Goal: Task Accomplishment & Management: Complete application form

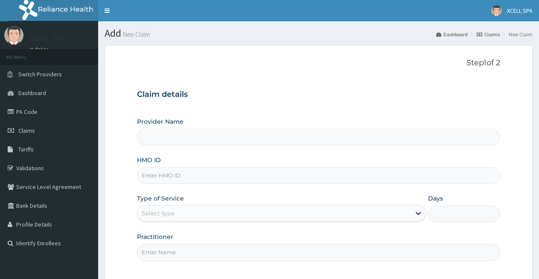
type input "XCELL Gym and Spa"
type input "1"
click at [153, 173] on input "HMO ID" at bounding box center [318, 175] width 363 height 17
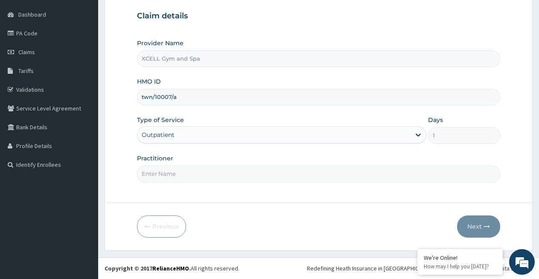
type input "twn/10007/a"
click at [256, 134] on div "Outpatient" at bounding box center [281, 134] width 289 height 17
click at [229, 180] on input "Practitioner" at bounding box center [318, 173] width 363 height 17
type input "GYM INSTRUCTOR"
click at [468, 224] on button "Next" at bounding box center [478, 226] width 43 height 22
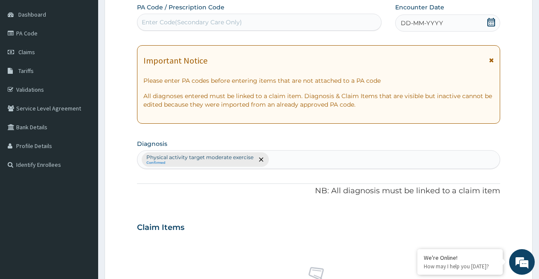
click at [151, 20] on div "Enter Code(Secondary Care Only)" at bounding box center [192, 22] width 100 height 9
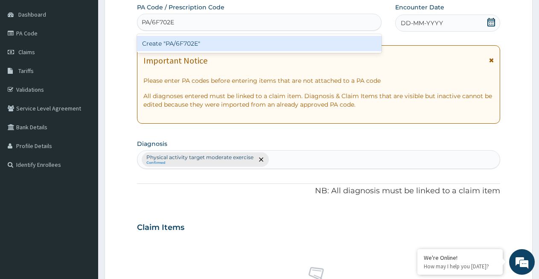
type input "PA/6F702E"
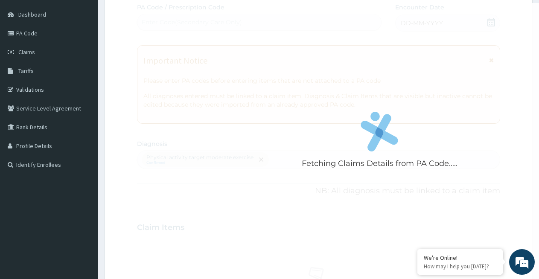
click at [406, 22] on div "Fetching Claims Details from PA Code..... PA Code / Prescription Code Enter Cod…" at bounding box center [318, 225] width 363 height 444
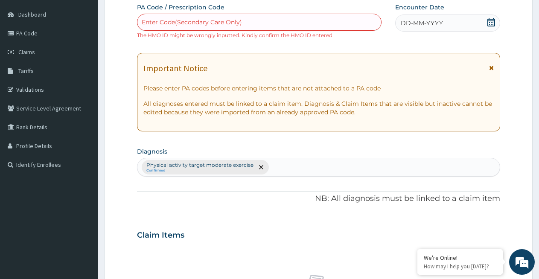
click at [491, 23] on icon at bounding box center [491, 22] width 9 height 9
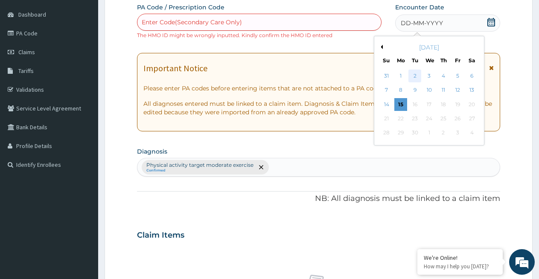
click at [415, 77] on div "2" at bounding box center [415, 76] width 13 height 13
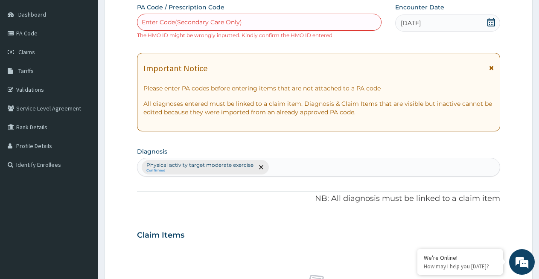
click at [238, 169] on div "Physical activity target moderate exercise Confirmed" at bounding box center [318, 167] width 363 height 19
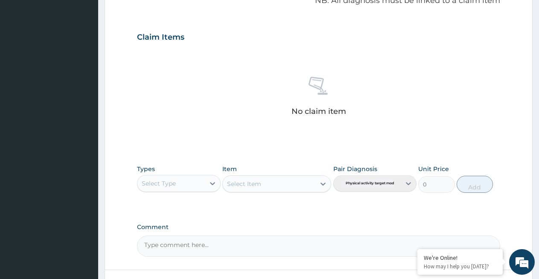
scroll to position [296, 0]
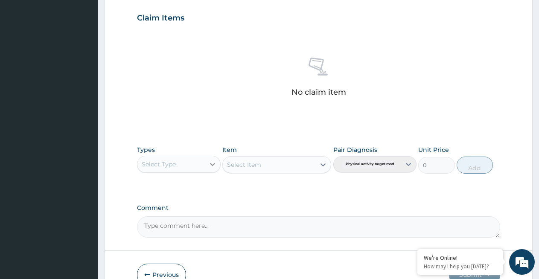
click at [215, 165] on icon at bounding box center [212, 164] width 9 height 9
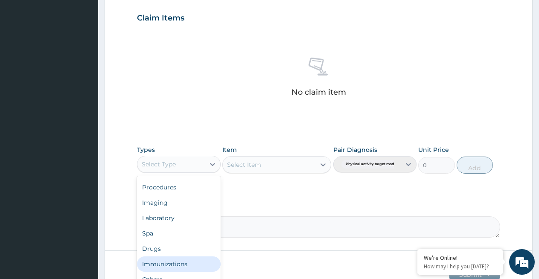
scroll to position [344, 0]
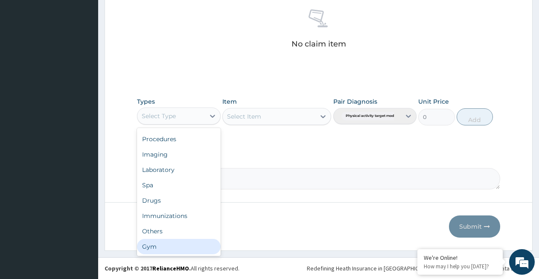
click at [188, 247] on div "Gym" at bounding box center [179, 246] width 84 height 15
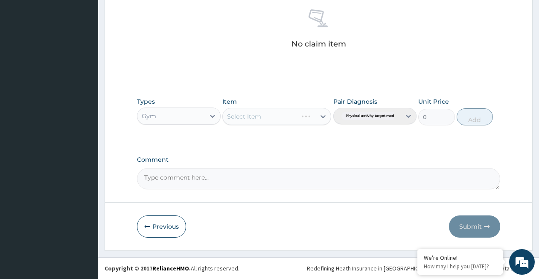
click at [301, 122] on div "Select Item" at bounding box center [276, 116] width 109 height 17
click at [323, 119] on icon at bounding box center [323, 116] width 9 height 9
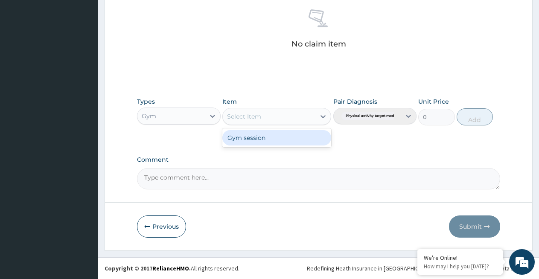
click at [311, 134] on div "Gym session" at bounding box center [276, 137] width 109 height 15
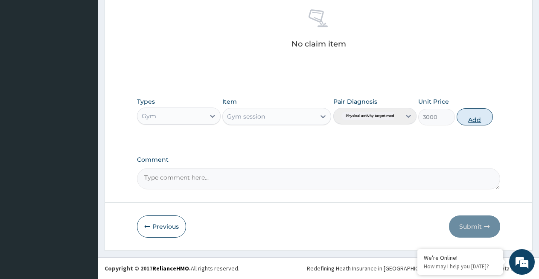
click at [476, 116] on button "Add" at bounding box center [474, 116] width 36 height 17
type input "0"
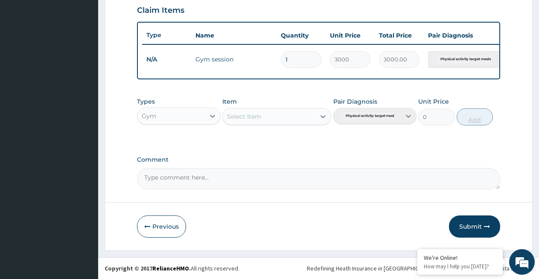
scroll to position [311, 0]
click at [473, 228] on button "Submit" at bounding box center [474, 226] width 51 height 22
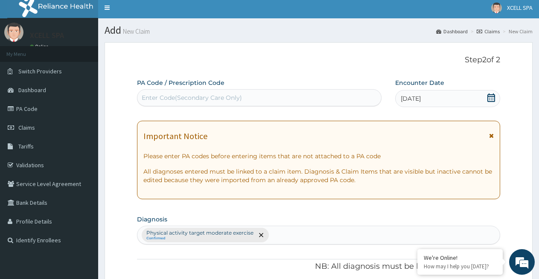
scroll to position [0, 0]
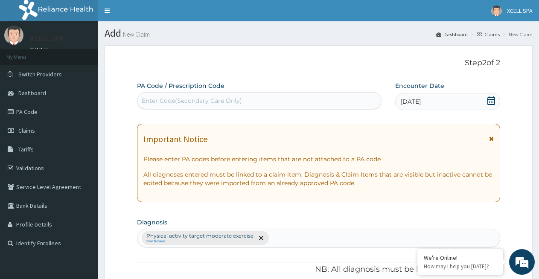
click at [170, 100] on div "Enter Code(Secondary Care Only)" at bounding box center [192, 100] width 100 height 9
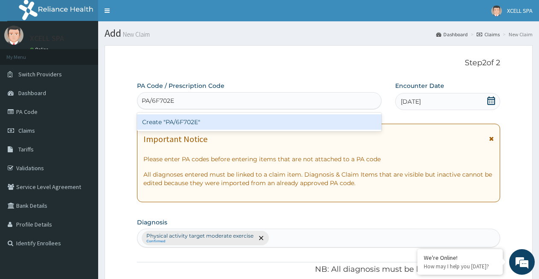
type input "PA/6F702E"
click at [489, 103] on div "PA Code / Prescription Code option Create "PA/6F702E" focused, 1 of 1. 1 result…" at bounding box center [318, 282] width 363 height 403
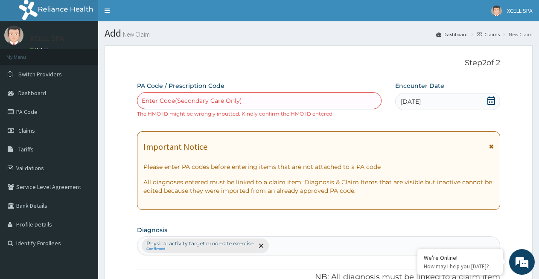
click at [176, 247] on div "Physical activity target moderate exercise Confirmed" at bounding box center [318, 245] width 363 height 19
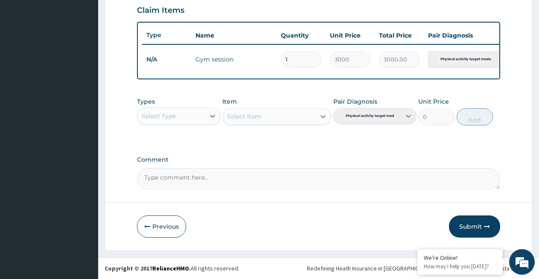
scroll to position [311, 0]
click at [474, 221] on button "Submit" at bounding box center [474, 226] width 51 height 22
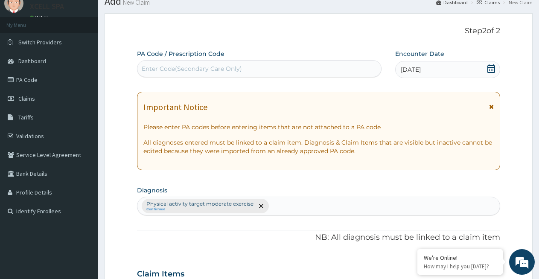
scroll to position [0, 0]
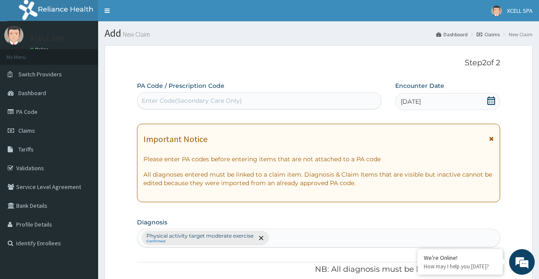
click at [167, 96] on div "Enter Code(Secondary Care Only)" at bounding box center [192, 100] width 100 height 9
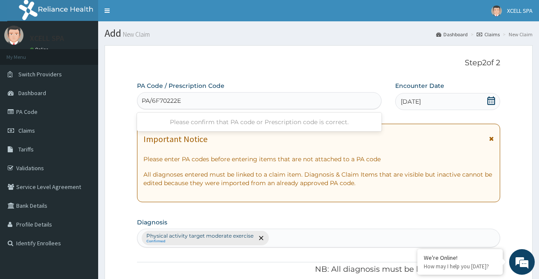
type input "PA/6F70222E"
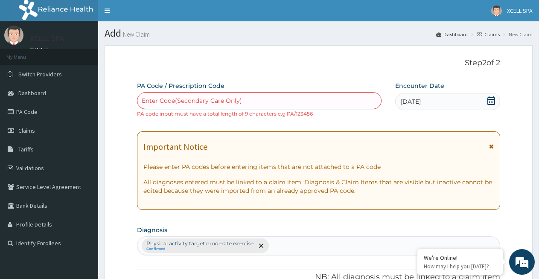
click at [421, 106] on span "[DATE]" at bounding box center [411, 101] width 20 height 9
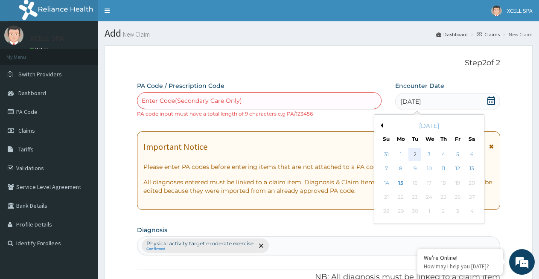
click at [416, 152] on div "2" at bounding box center [415, 154] width 13 height 13
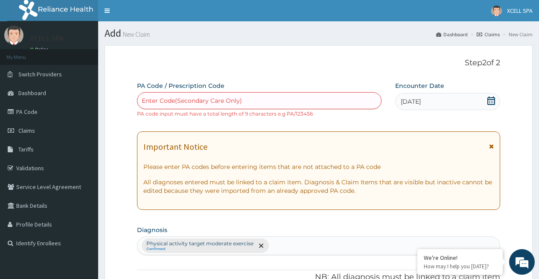
click at [226, 246] on div "Physical activity target moderate exercise Confirmed" at bounding box center [318, 245] width 363 height 19
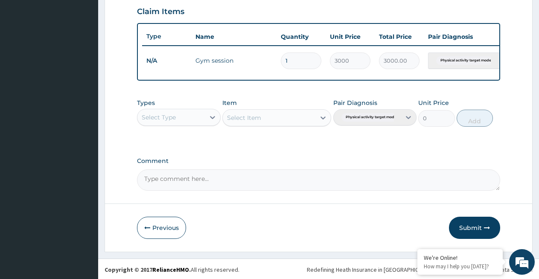
scroll to position [311, 0]
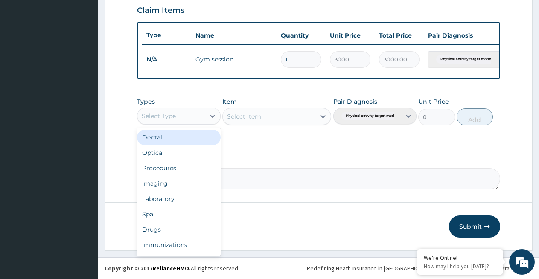
click at [195, 119] on div "Select Type" at bounding box center [170, 116] width 67 height 14
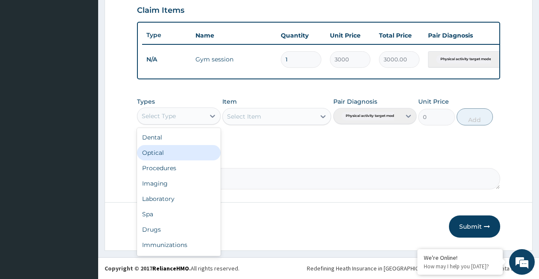
scroll to position [29, 0]
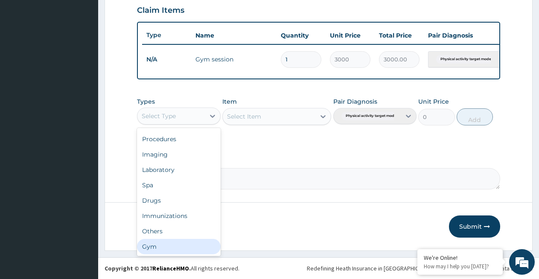
click at [177, 246] on div "Gym" at bounding box center [179, 246] width 84 height 15
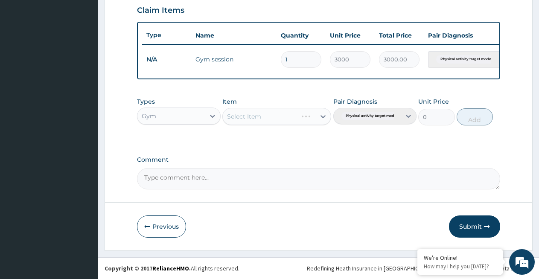
click at [278, 119] on div "Select Item" at bounding box center [276, 116] width 109 height 17
click at [323, 119] on div "Select Item" at bounding box center [276, 116] width 109 height 17
click at [325, 116] on icon at bounding box center [322, 116] width 5 height 3
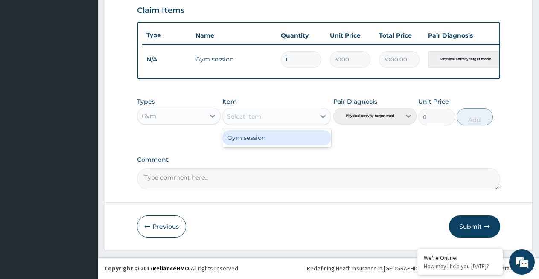
click at [302, 138] on div "Gym session" at bounding box center [276, 137] width 109 height 15
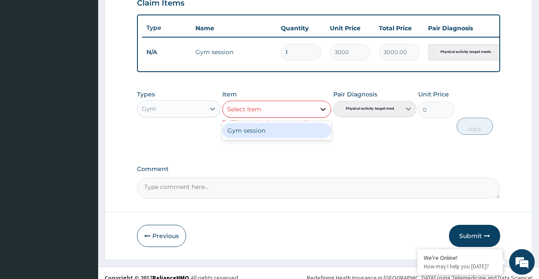
click at [322, 111] on icon at bounding box center [322, 109] width 5 height 3
click at [296, 138] on div "Gym session" at bounding box center [276, 130] width 109 height 15
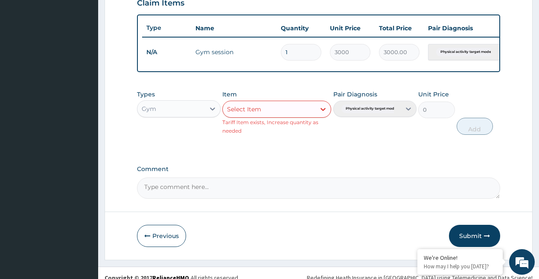
scroll to position [327, 0]
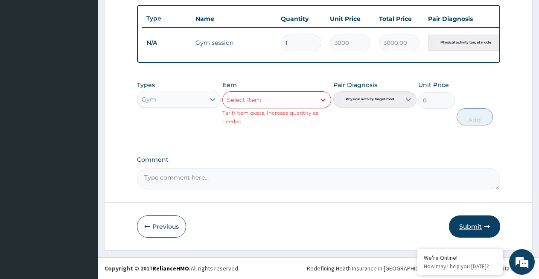
click at [472, 222] on button "Submit" at bounding box center [474, 226] width 51 height 22
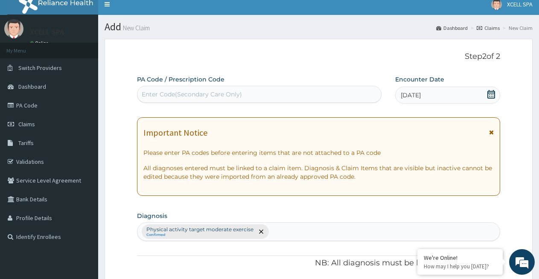
scroll to position [0, 0]
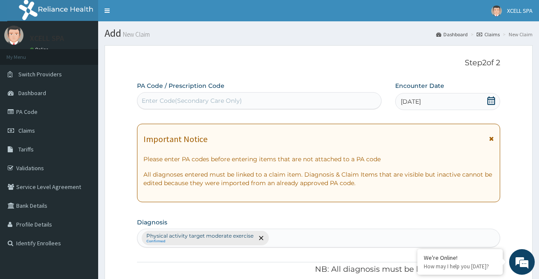
click at [116, 33] on h1 "Add New Claim" at bounding box center [318, 33] width 428 height 11
click at [35, 127] on span "Claims" at bounding box center [26, 131] width 17 height 8
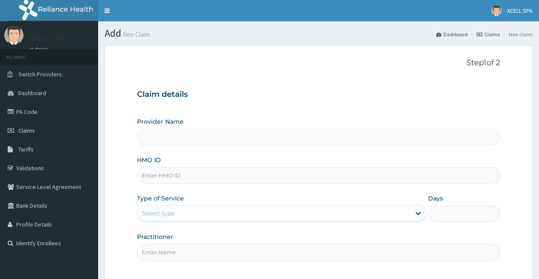
click at [155, 175] on input "HMO ID" at bounding box center [318, 175] width 363 height 17
type input "XCELL Gym and Spa"
type input "1"
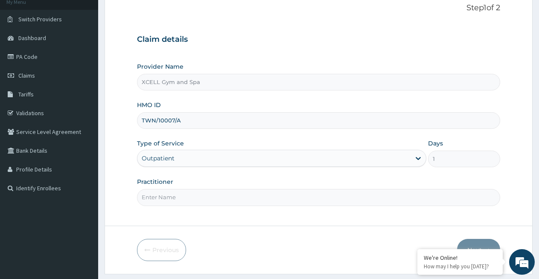
scroll to position [78, 0]
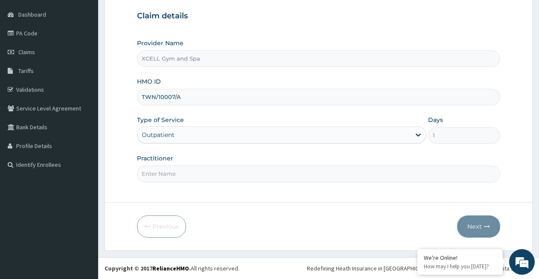
type input "TWN/10007/A"
click at [180, 191] on form "Step 1 of 2 Claim details Provider Name XCELL Gym and Spa HMO ID TWN/10007/A Ty…" at bounding box center [318, 109] width 428 height 284
click at [143, 183] on div "Step 1 of 2 Claim details Provider Name XCELL Gym and Spa HMO ID TWN/10007/A Ty…" at bounding box center [318, 84] width 363 height 209
click at [172, 157] on label "Practitioner" at bounding box center [155, 158] width 36 height 9
click at [172, 165] on input "Practitioner" at bounding box center [318, 173] width 363 height 17
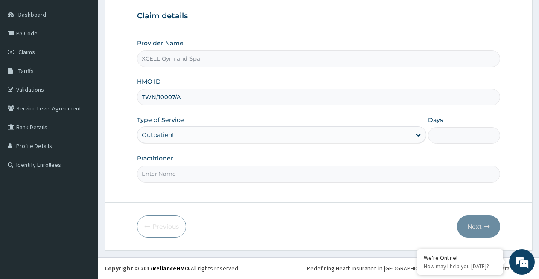
click at [147, 174] on input "Practitioner" at bounding box center [318, 173] width 363 height 17
type input "GYM INSTRUCTOR"
click at [473, 223] on button "Next" at bounding box center [478, 226] width 43 height 22
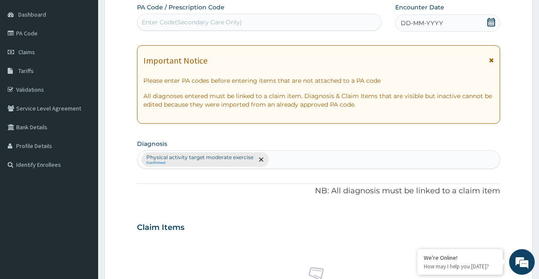
click at [151, 23] on div "Enter Code(Secondary Care Only)" at bounding box center [192, 22] width 100 height 9
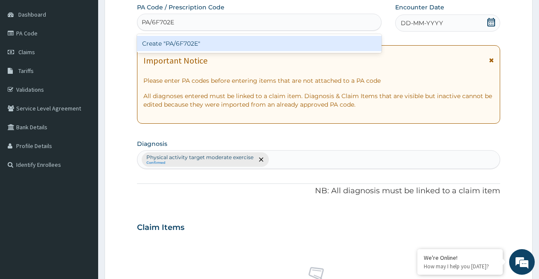
type input "PA/6F702E"
click at [413, 28] on div "PA Code / Prescription Code option Create "PA/6F702E" focused, 1 of 1. 1 result…" at bounding box center [318, 225] width 363 height 444
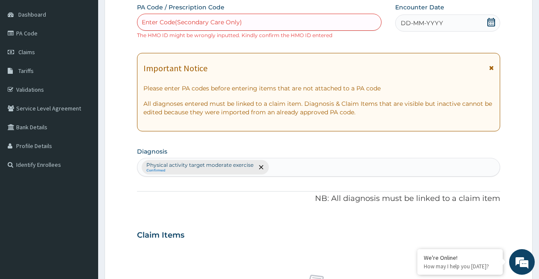
click at [488, 25] on icon at bounding box center [491, 22] width 9 height 9
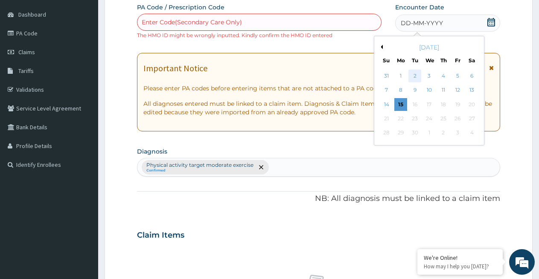
click at [412, 74] on div "2" at bounding box center [415, 76] width 13 height 13
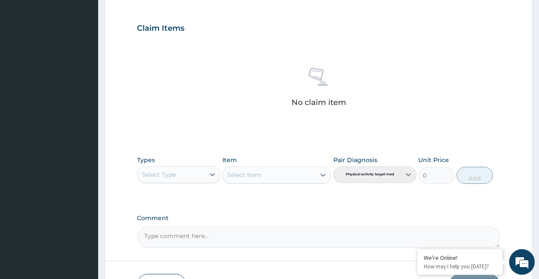
scroll to position [290, 0]
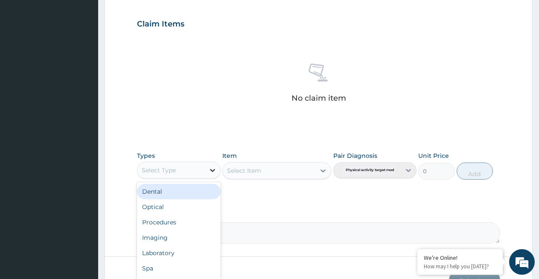
click at [212, 171] on icon at bounding box center [212, 170] width 5 height 3
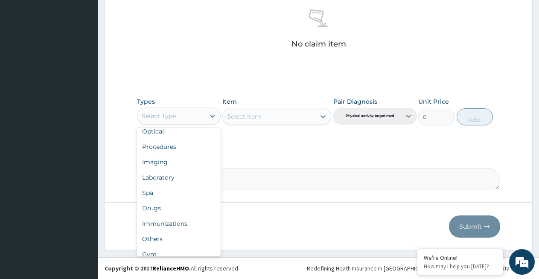
scroll to position [29, 0]
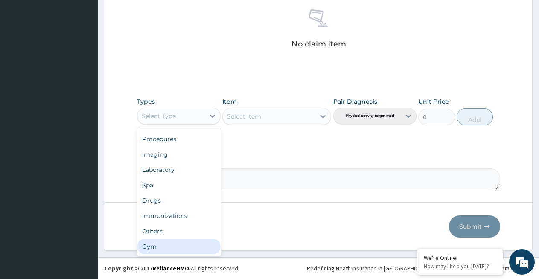
click at [203, 249] on div "Gym" at bounding box center [179, 246] width 84 height 15
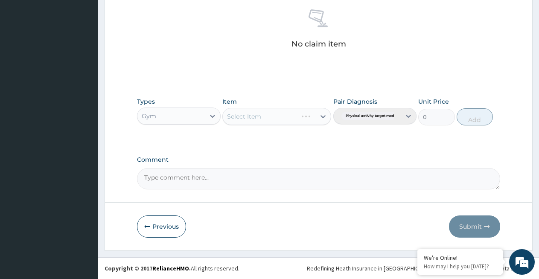
click at [293, 121] on div "Select Item" at bounding box center [276, 116] width 109 height 17
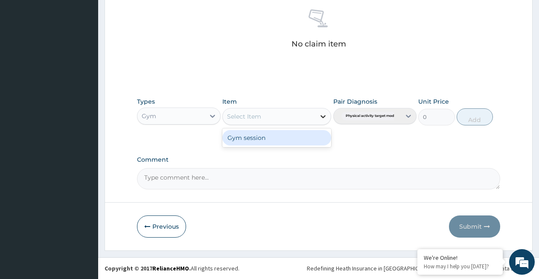
click at [322, 117] on icon at bounding box center [322, 116] width 5 height 3
click at [305, 134] on div "Gym session" at bounding box center [276, 137] width 109 height 15
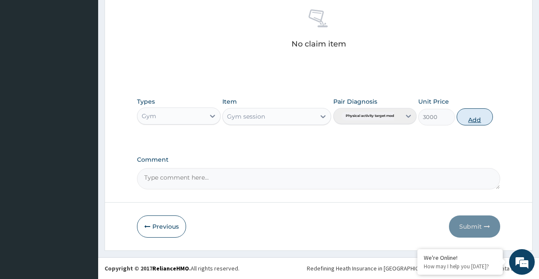
click at [471, 115] on button "Add" at bounding box center [474, 116] width 36 height 17
type input "0"
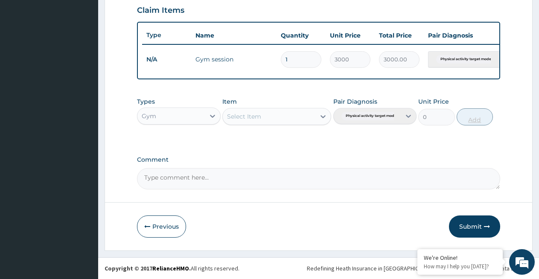
scroll to position [311, 0]
click at [468, 222] on button "Submit" at bounding box center [474, 226] width 51 height 22
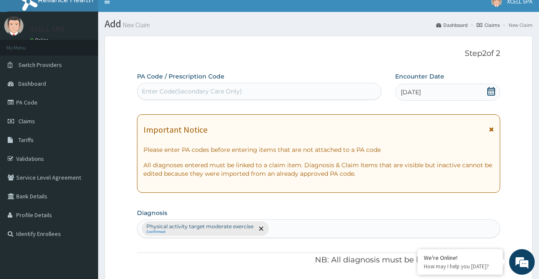
scroll to position [0, 0]
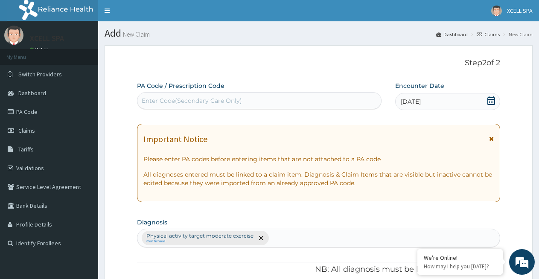
click at [184, 103] on div "Enter Code(Secondary Care Only)" at bounding box center [192, 100] width 100 height 9
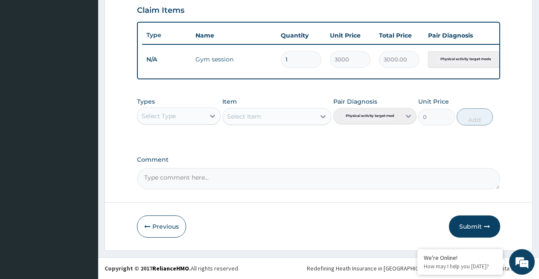
scroll to position [303, 0]
type input "PA/6F7O2E"
click at [211, 117] on icon at bounding box center [212, 116] width 9 height 9
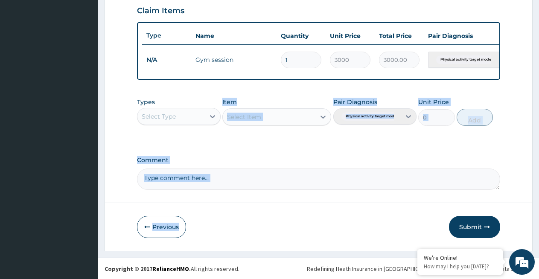
drag, startPoint x: 215, startPoint y: 153, endPoint x: 227, endPoint y: 229, distance: 76.4
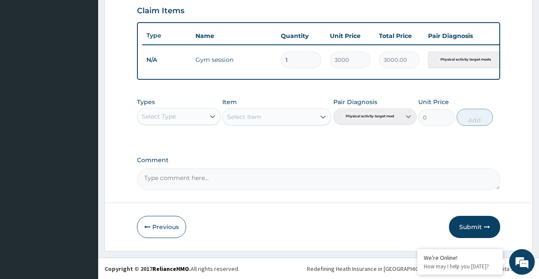
click at [194, 117] on div "Select Type" at bounding box center [170, 117] width 67 height 14
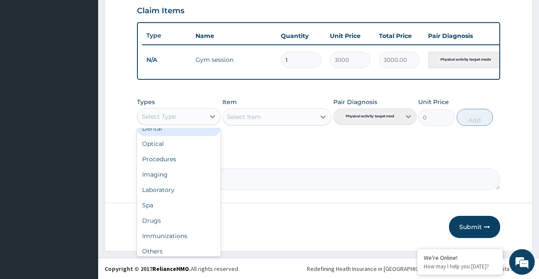
scroll to position [29, 0]
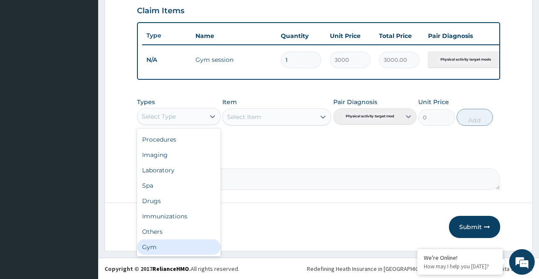
click at [182, 255] on div "Gym" at bounding box center [179, 246] width 84 height 15
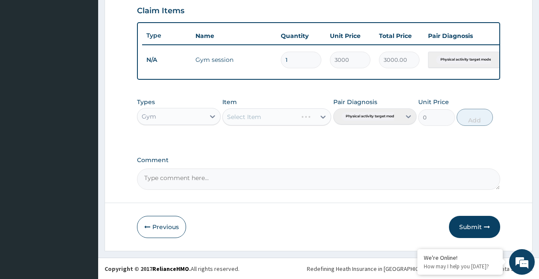
click at [262, 125] on div "Select Item" at bounding box center [276, 116] width 109 height 17
click at [323, 125] on div "Select Item" at bounding box center [276, 116] width 109 height 17
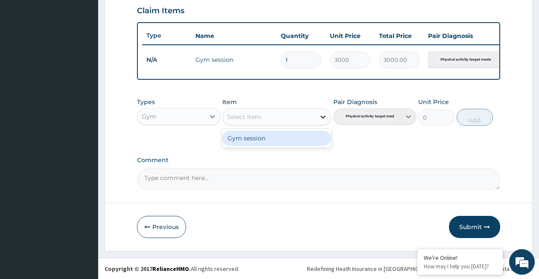
click at [322, 121] on icon at bounding box center [323, 117] width 9 height 9
click at [307, 144] on div "Gym session" at bounding box center [276, 138] width 109 height 15
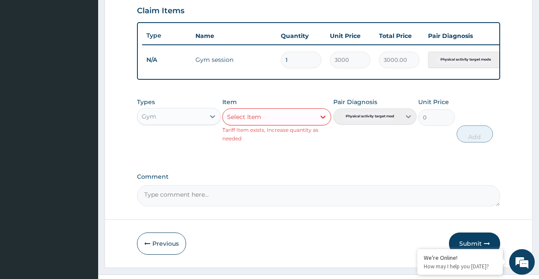
click at [372, 129] on div "Pair Diagnosis Physical activity target moder..." at bounding box center [375, 120] width 84 height 45
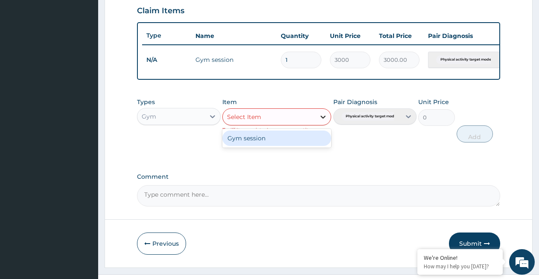
click at [323, 121] on icon at bounding box center [323, 117] width 9 height 9
click at [307, 145] on div "Gym session" at bounding box center [276, 138] width 109 height 15
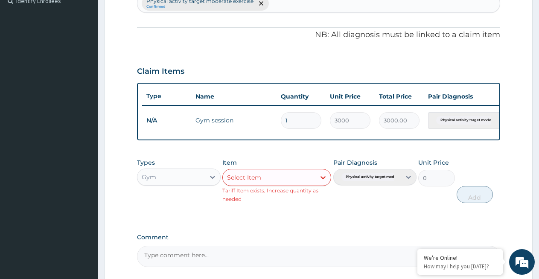
scroll to position [327, 0]
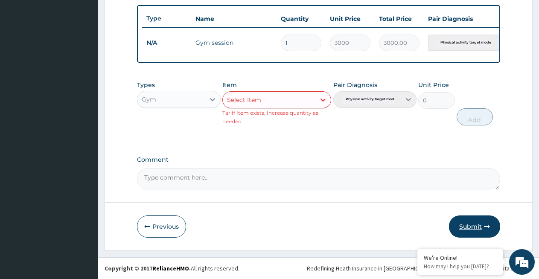
click at [470, 225] on button "Submit" at bounding box center [474, 226] width 51 height 22
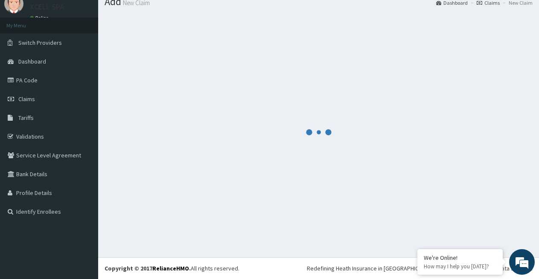
scroll to position [303, 0]
